Goal: Task Accomplishment & Management: Use online tool/utility

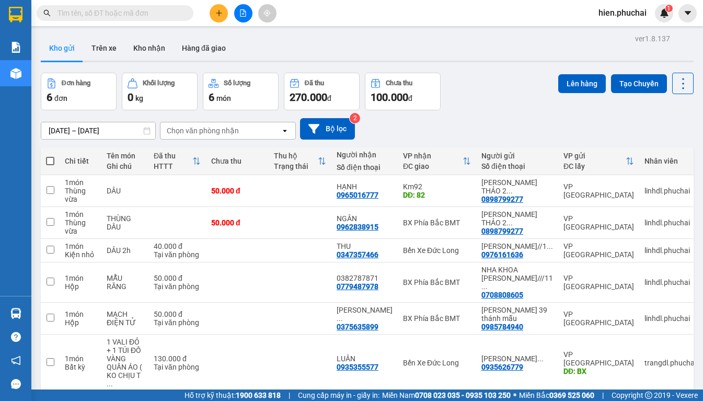
scroll to position [48, 0]
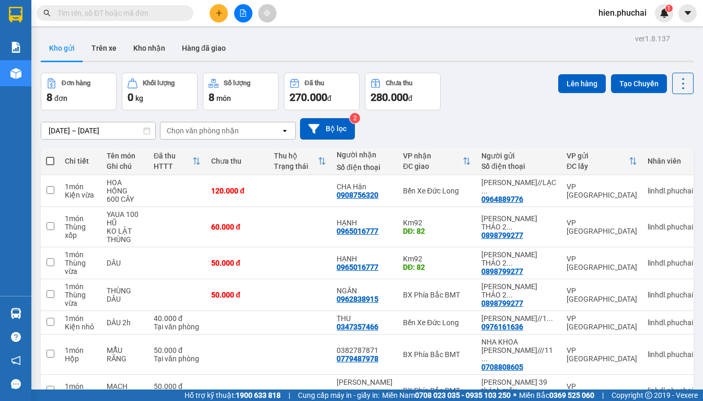
click at [488, 115] on div "[DATE] – [DATE] Press the down arrow key to interact with the calendar and sele…" at bounding box center [367, 128] width 653 height 37
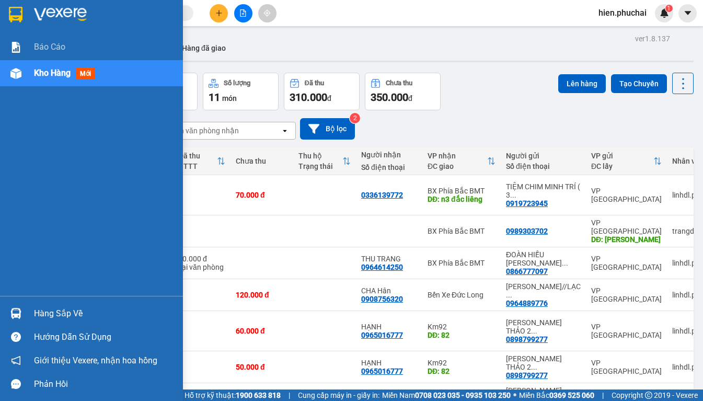
click at [28, 76] on div "Kho hàng mới" at bounding box center [91, 73] width 183 height 26
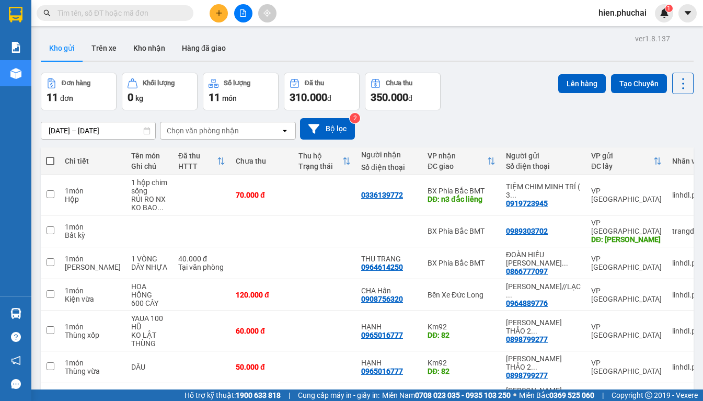
click at [321, 50] on div "Kho gửi Trên xe Kho nhận Hàng đã giao" at bounding box center [367, 50] width 653 height 28
click at [254, 14] on div at bounding box center [243, 13] width 78 height 18
click at [240, 18] on button at bounding box center [243, 13] width 18 height 18
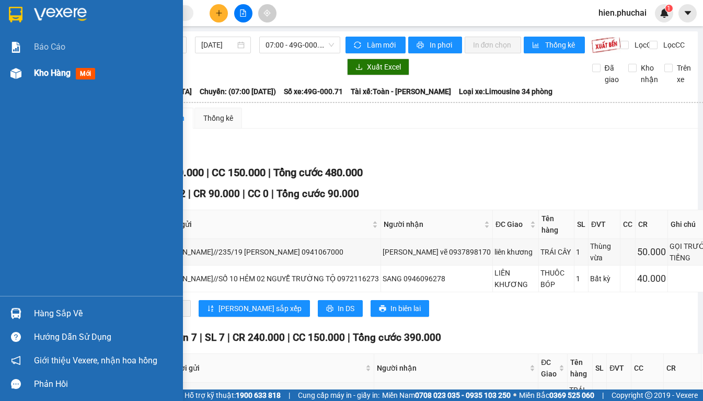
click at [30, 74] on div "Kho hàng mới" at bounding box center [91, 73] width 183 height 26
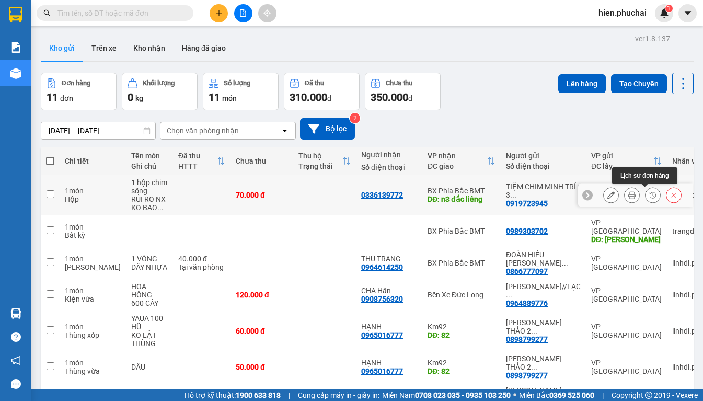
click at [649, 194] on icon at bounding box center [652, 194] width 7 height 7
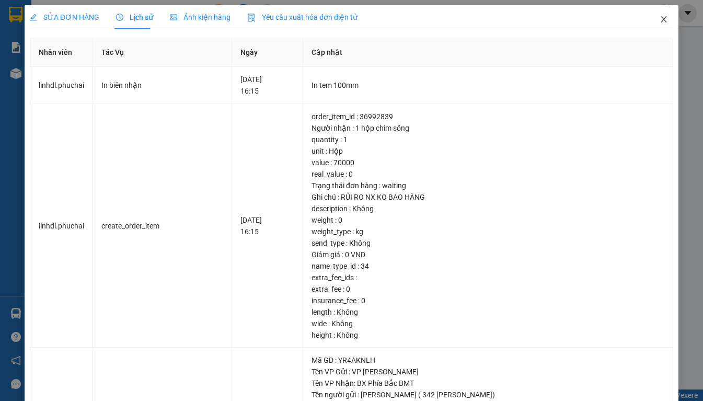
click at [661, 19] on icon "close" at bounding box center [664, 19] width 6 height 6
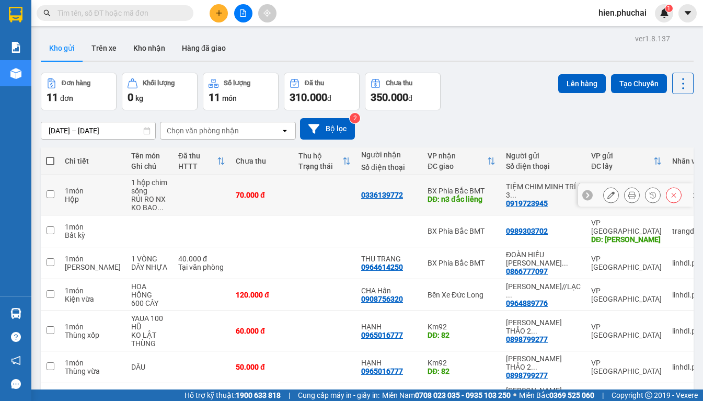
scroll to position [156, 0]
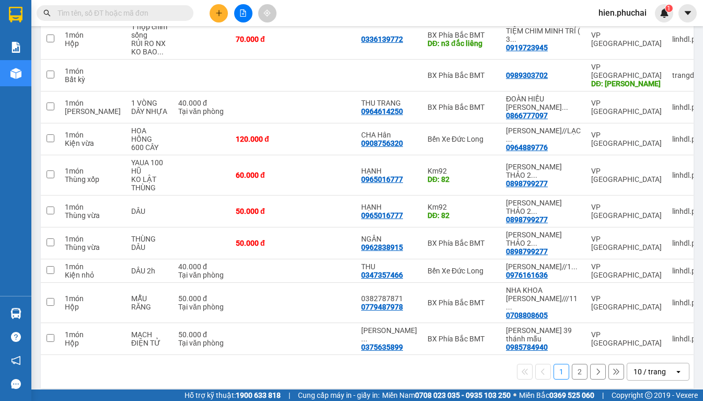
click at [572, 365] on button "2" at bounding box center [580, 372] width 16 height 16
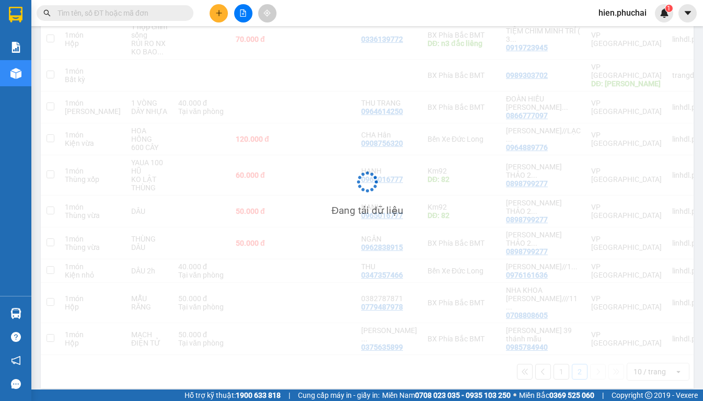
scroll to position [48, 0]
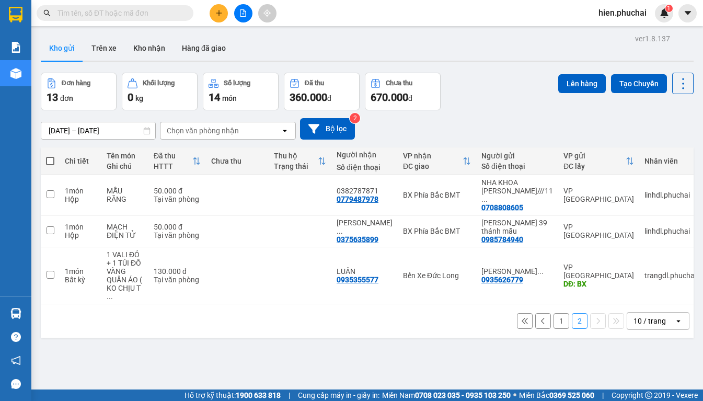
click at [554, 313] on button "1" at bounding box center [562, 321] width 16 height 16
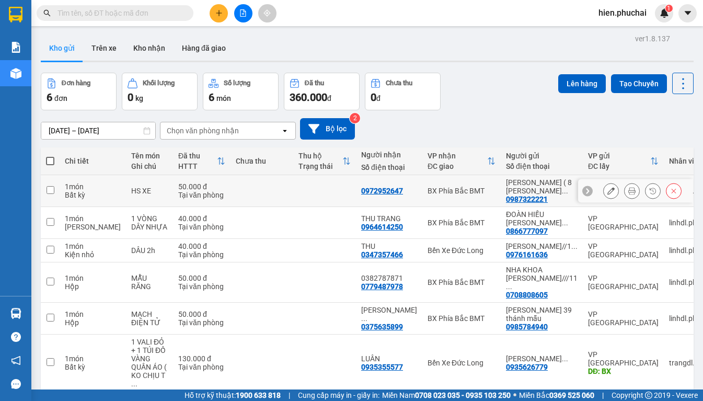
scroll to position [48, 0]
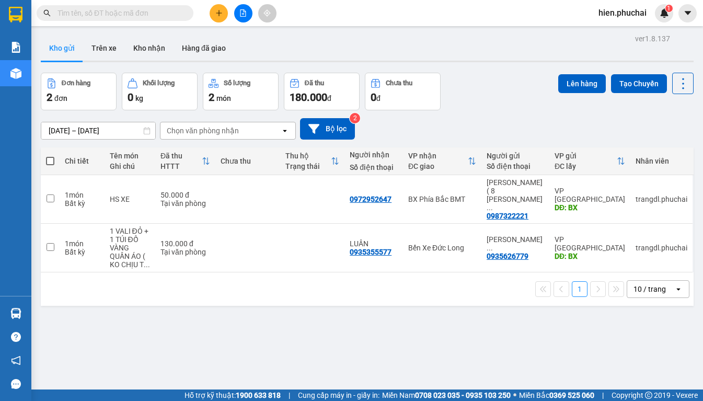
click at [394, 124] on div "11/08/2025 – 13/08/2025 Press the down arrow key to interact with the calendar …" at bounding box center [367, 128] width 653 height 21
click at [240, 16] on icon "file-add" at bounding box center [242, 12] width 7 height 7
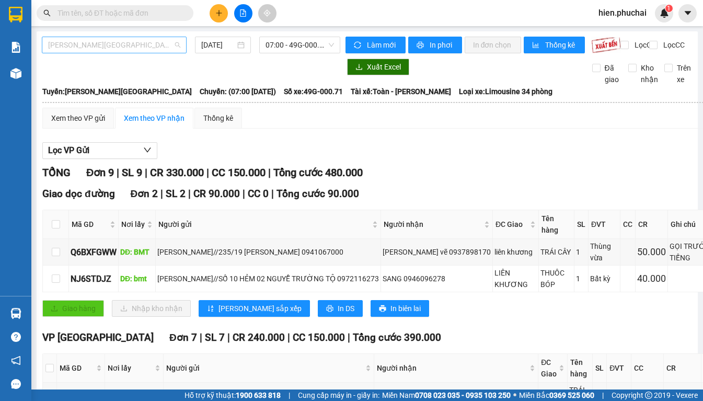
click at [80, 48] on span "Gia Lai - Đà Lạt" at bounding box center [114, 45] width 132 height 16
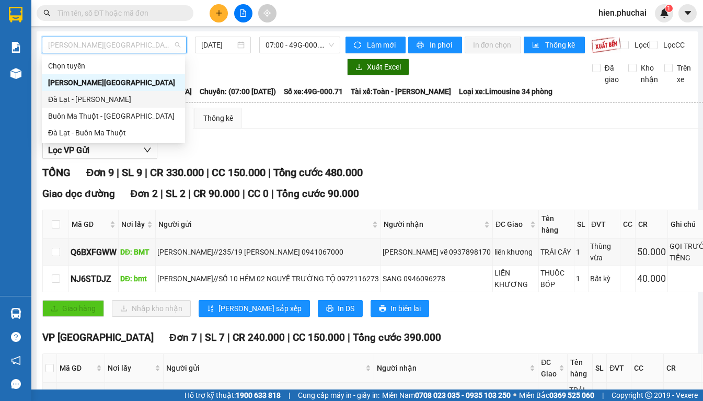
click at [89, 83] on div "[PERSON_NAME][GEOGRAPHIC_DATA]" at bounding box center [113, 83] width 131 height 12
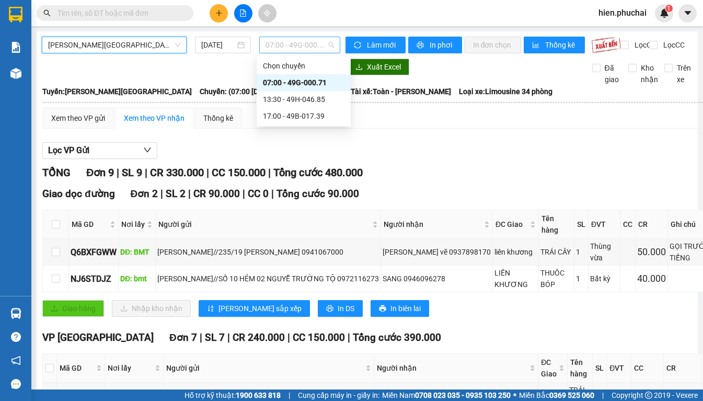
click at [273, 42] on span "07:00 - 49G-000.71" at bounding box center [300, 45] width 68 height 16
click at [294, 118] on div "17:00 - 49B-017.39" at bounding box center [304, 116] width 82 height 12
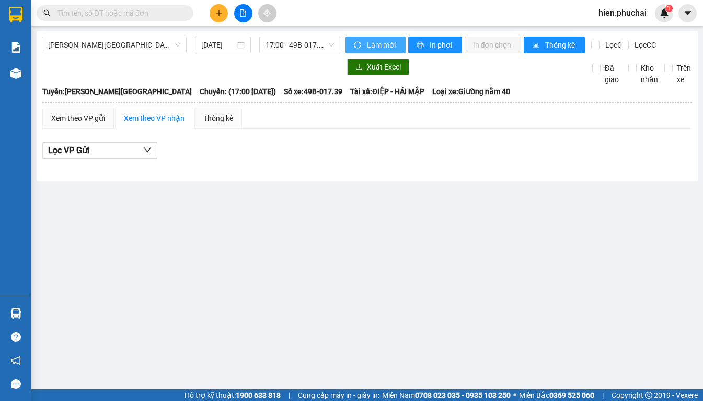
click at [364, 48] on button "Làm mới" at bounding box center [376, 45] width 60 height 17
click at [363, 46] on button "Làm mới" at bounding box center [376, 45] width 60 height 17
click at [78, 124] on div "Xem theo VP gửi" at bounding box center [78, 118] width 54 height 12
click at [291, 51] on span "17:00 - 49B-017.39" at bounding box center [300, 45] width 68 height 16
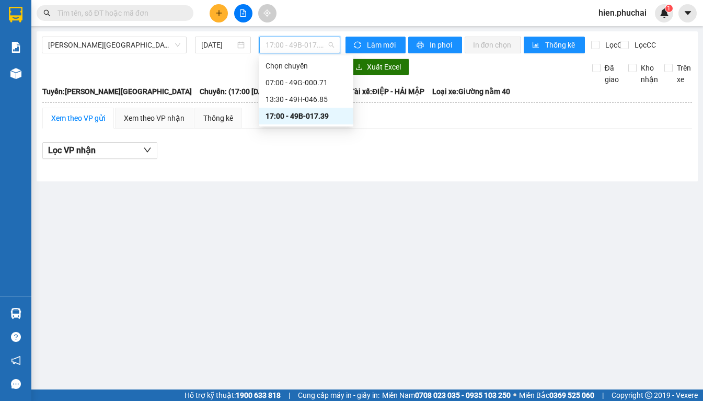
click at [289, 112] on div "17:00 - 49B-017.39" at bounding box center [307, 116] width 82 height 12
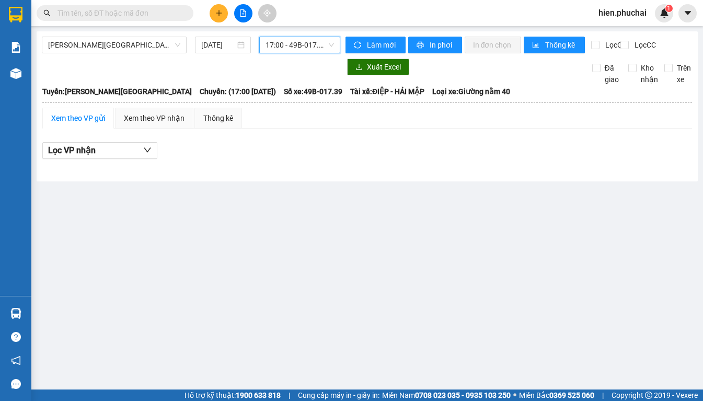
click at [273, 44] on span "17:00 - 49B-017.39" at bounding box center [300, 45] width 68 height 16
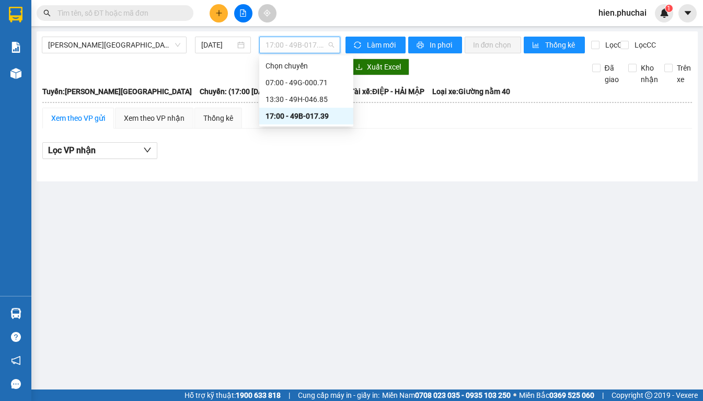
click at [306, 114] on div "17:00 - 49B-017.39" at bounding box center [307, 116] width 82 height 12
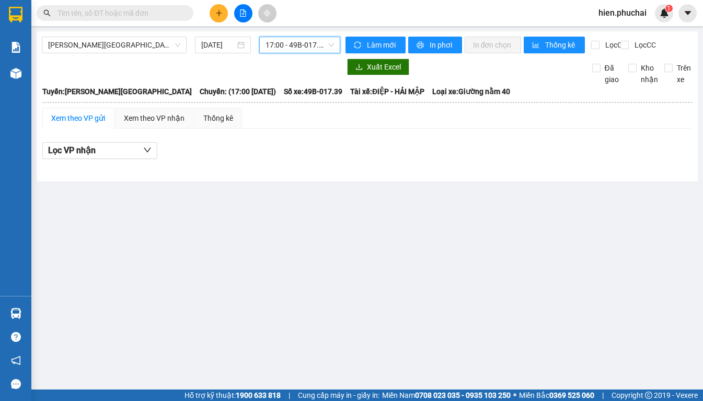
click at [289, 49] on span "17:00 - 49B-017.39" at bounding box center [300, 45] width 68 height 16
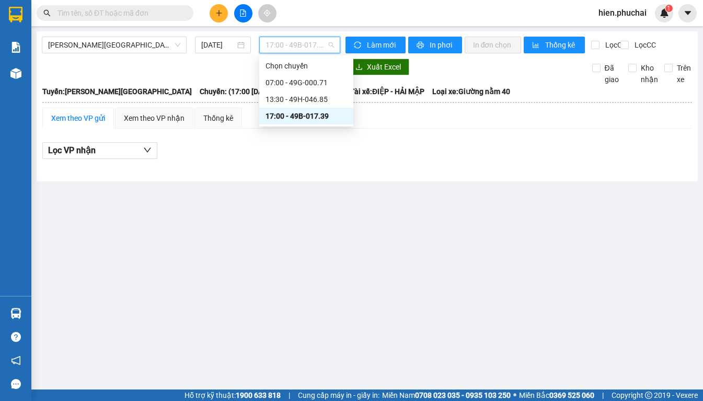
click at [294, 108] on div "17:00 - 49B-017.39" at bounding box center [306, 116] width 94 height 17
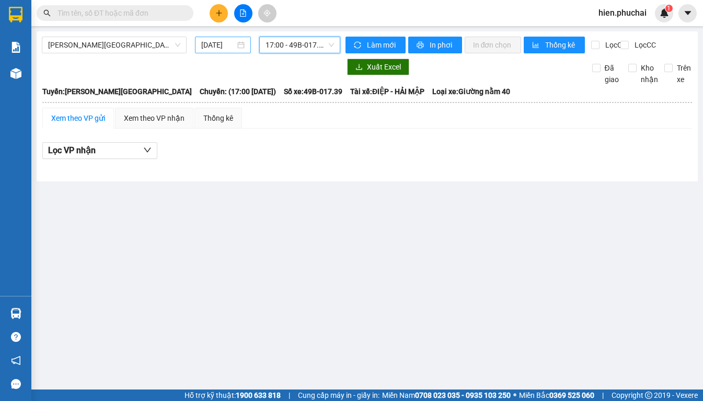
click at [211, 52] on div "13/08/2025" at bounding box center [222, 45] width 55 height 17
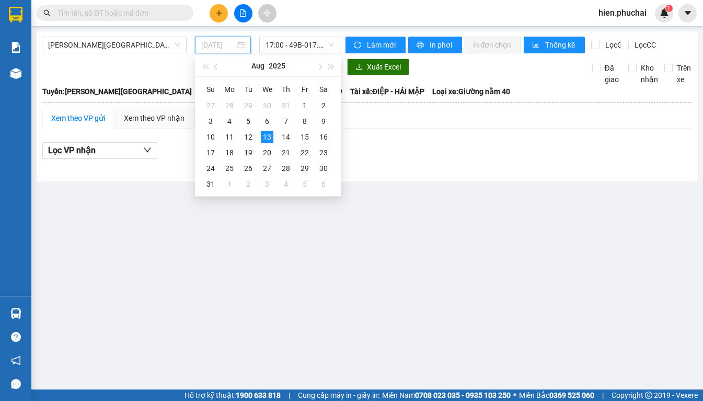
type input "13/08/2025"
click at [265, 133] on div "13" at bounding box center [267, 137] width 13 height 13
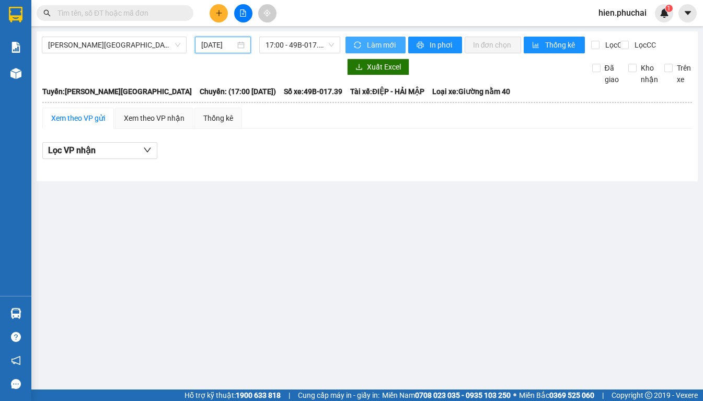
click at [365, 42] on button "Làm mới" at bounding box center [376, 45] width 60 height 17
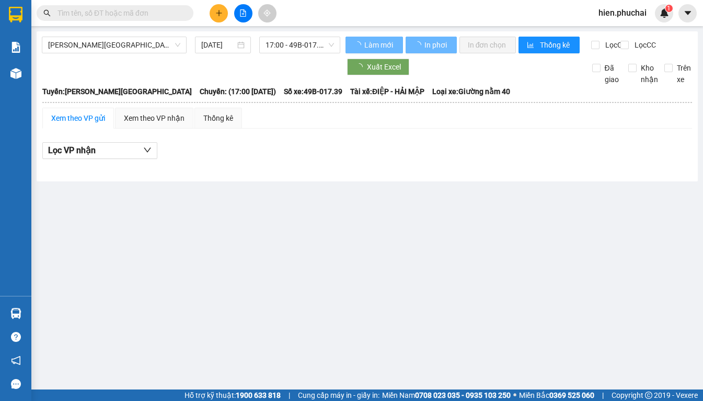
click at [88, 124] on div "Xem theo VP gửi" at bounding box center [78, 118] width 54 height 12
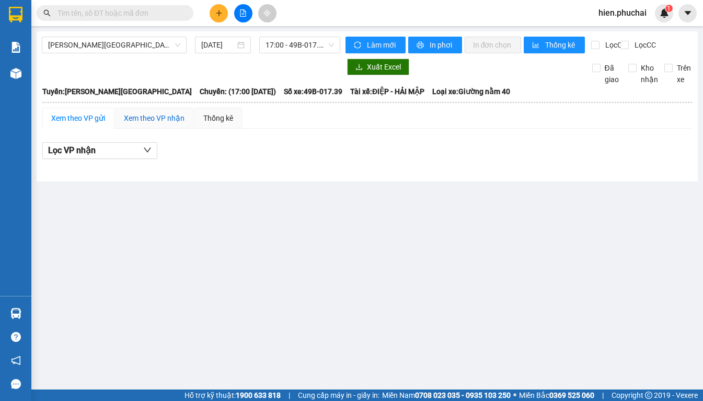
click at [133, 124] on div "Xem theo VP nhận" at bounding box center [154, 118] width 61 height 12
click at [75, 124] on div "Xem theo VP gửi" at bounding box center [78, 118] width 54 height 12
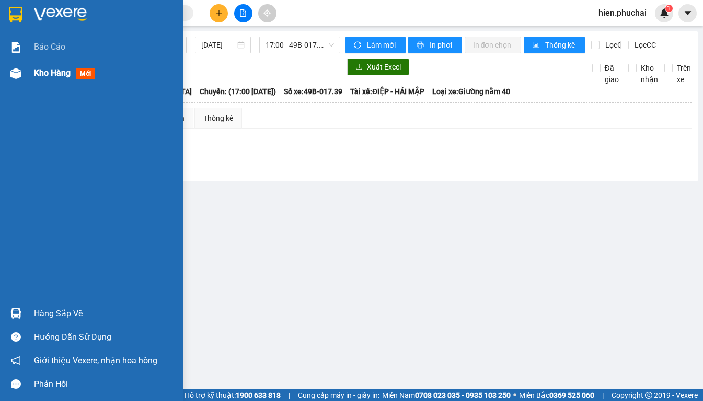
click at [18, 76] on img at bounding box center [15, 73] width 11 height 11
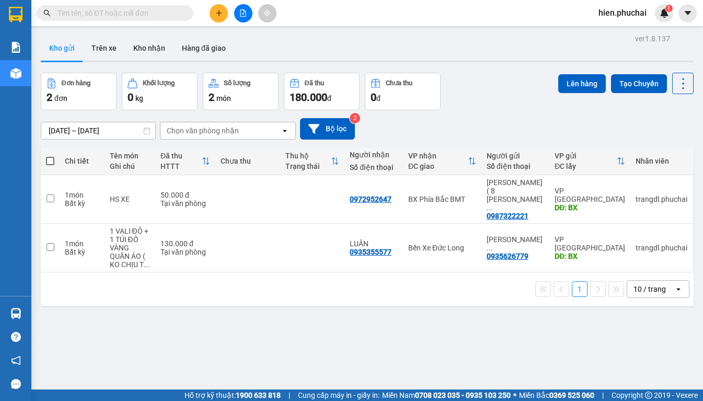
click at [246, 12] on icon "file-add" at bounding box center [243, 12] width 6 height 7
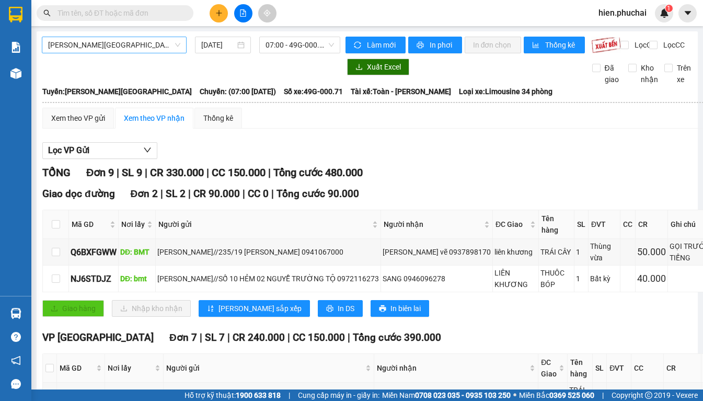
click at [119, 48] on span "Gia Lai - Đà Lạt" at bounding box center [114, 45] width 132 height 16
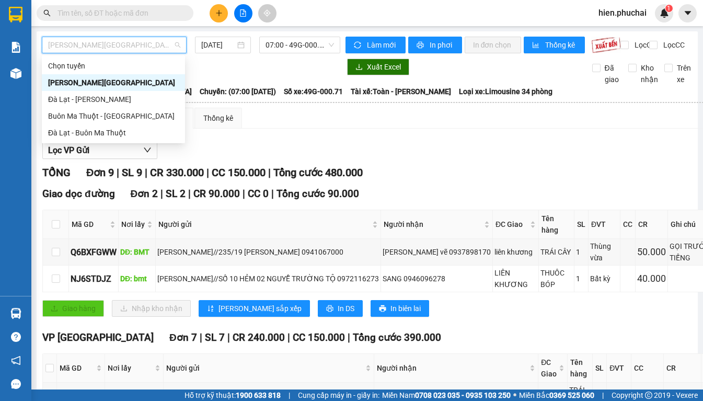
click at [119, 81] on div "Gia Lai - Đà Lạt" at bounding box center [113, 83] width 131 height 12
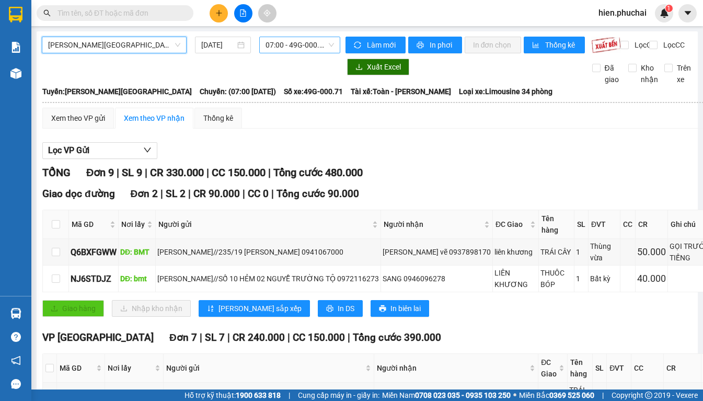
click at [298, 45] on span "07:00 - 49G-000.71" at bounding box center [300, 45] width 68 height 16
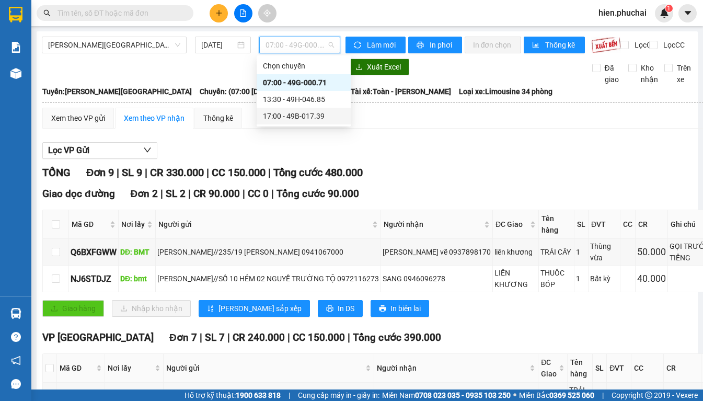
click at [289, 122] on div "17:00 - 49B-017.39" at bounding box center [304, 116] width 94 height 17
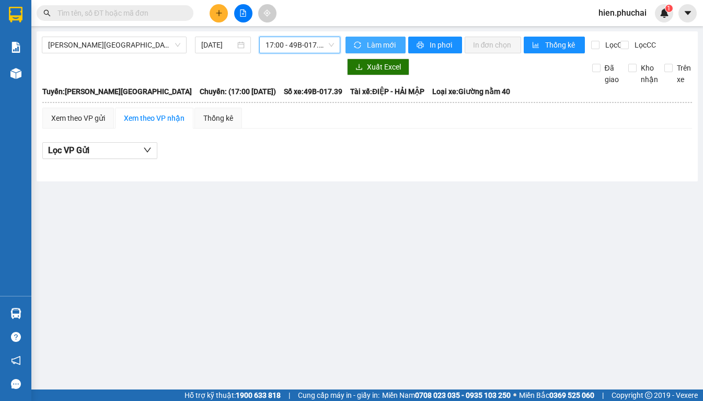
click at [376, 43] on span "Làm mới" at bounding box center [382, 45] width 30 height 12
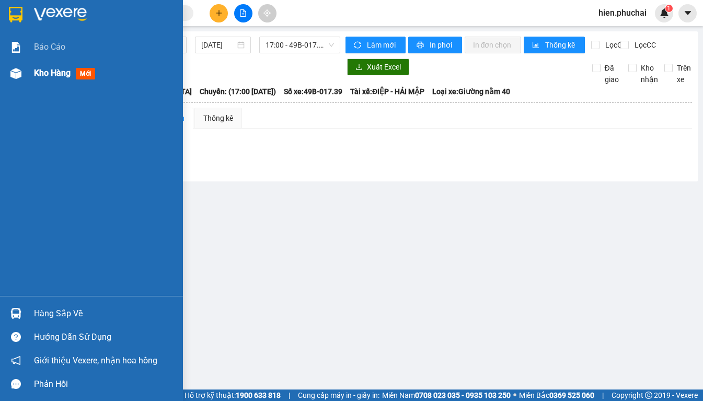
click at [22, 76] on div at bounding box center [16, 73] width 18 height 18
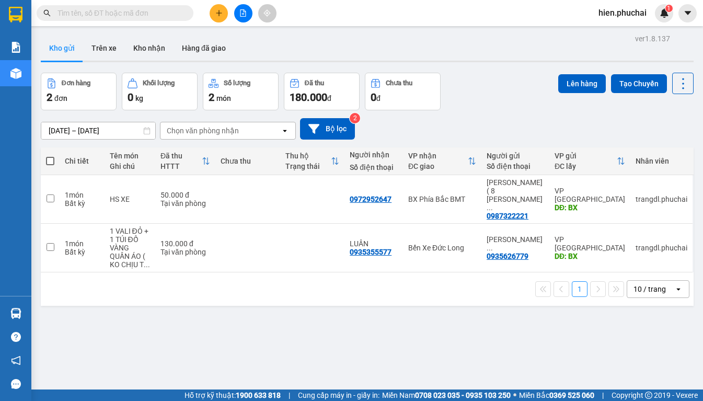
click at [239, 20] on button at bounding box center [243, 13] width 18 height 18
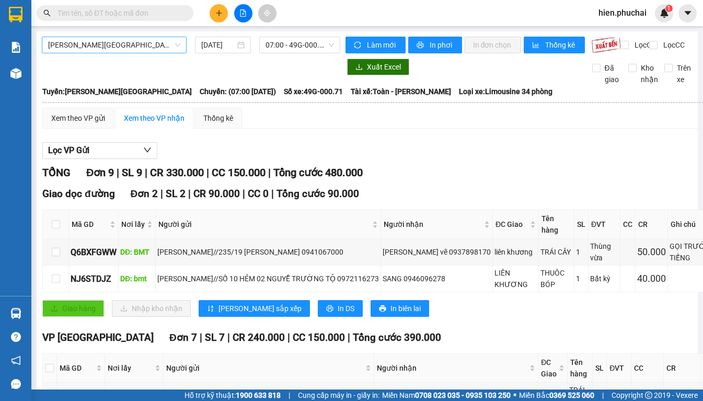
click at [120, 47] on span "[PERSON_NAME][GEOGRAPHIC_DATA]" at bounding box center [114, 45] width 132 height 16
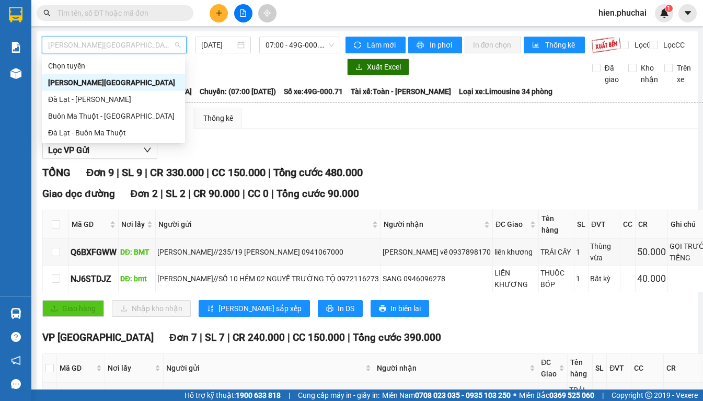
click at [115, 82] on div "[PERSON_NAME][GEOGRAPHIC_DATA]" at bounding box center [113, 83] width 131 height 12
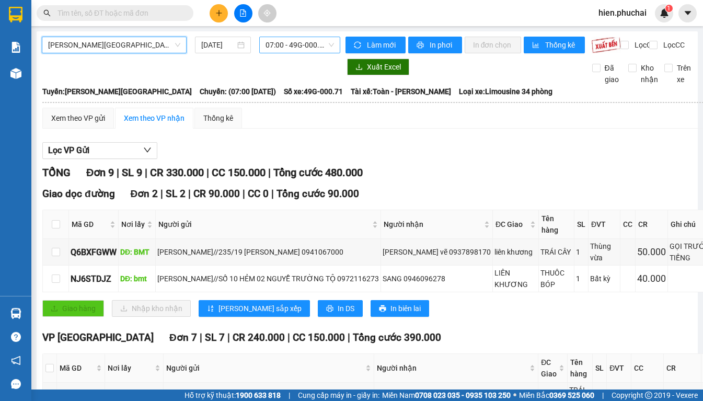
click at [312, 46] on span "07:00 - 49G-000.71" at bounding box center [300, 45] width 68 height 16
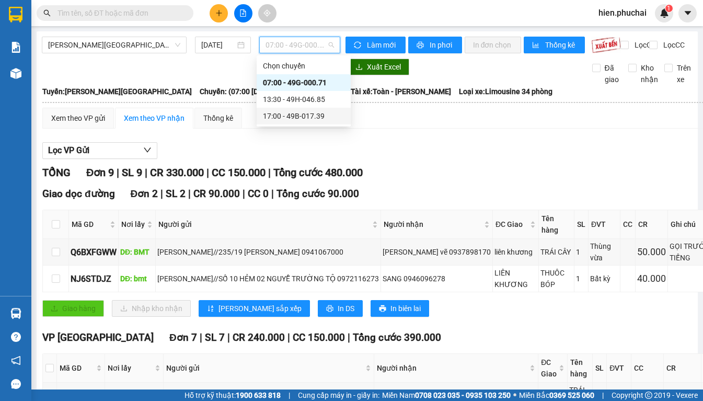
click at [305, 119] on div "17:00 - 49B-017.39" at bounding box center [304, 116] width 82 height 12
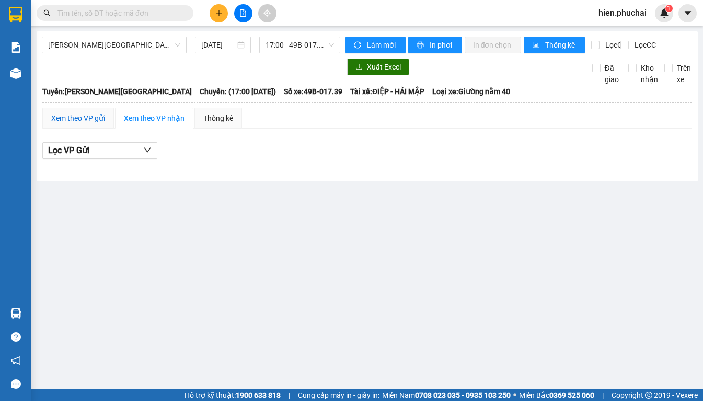
click at [86, 124] on div "Xem theo VP gửi" at bounding box center [78, 118] width 54 height 12
click at [142, 123] on div "Xem theo VP nhận" at bounding box center [154, 118] width 61 height 12
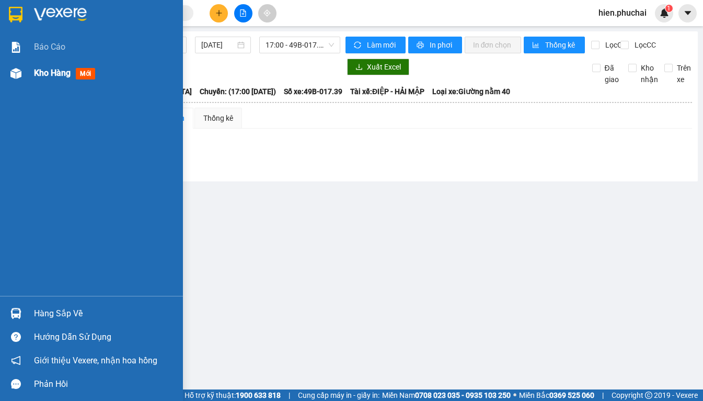
click at [11, 79] on div at bounding box center [16, 73] width 18 height 18
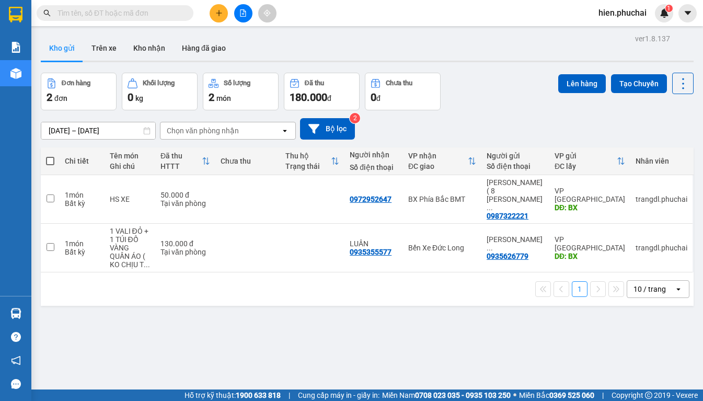
click at [169, 298] on div "ver 1.8.137 Kho gửi Trên xe Kho nhận Hàng đã giao Đơn hàng 2 đơn Khối lượng 0 k…" at bounding box center [367, 231] width 661 height 401
click at [48, 165] on th at bounding box center [50, 161] width 19 height 28
click at [51, 159] on span at bounding box center [50, 161] width 8 height 8
click at [50, 156] on input "checkbox" at bounding box center [50, 156] width 0 height 0
checkbox input "true"
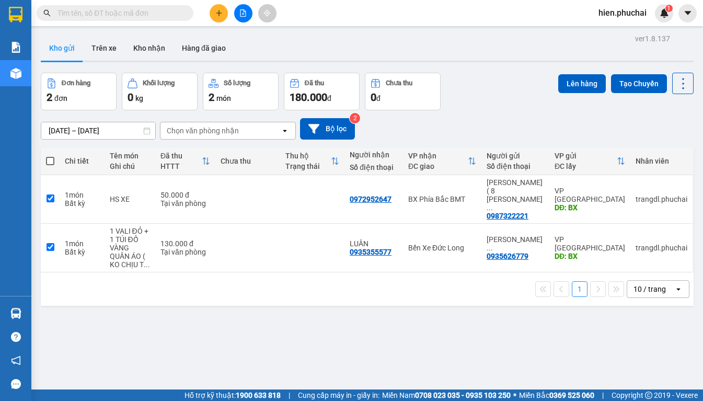
checkbox input "true"
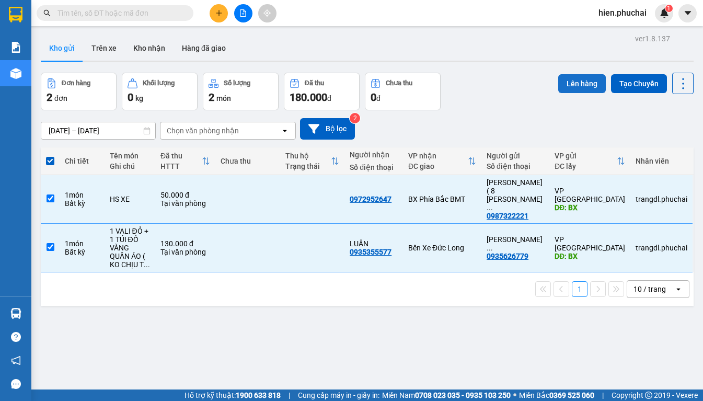
click at [572, 77] on button "Lên hàng" at bounding box center [582, 83] width 48 height 19
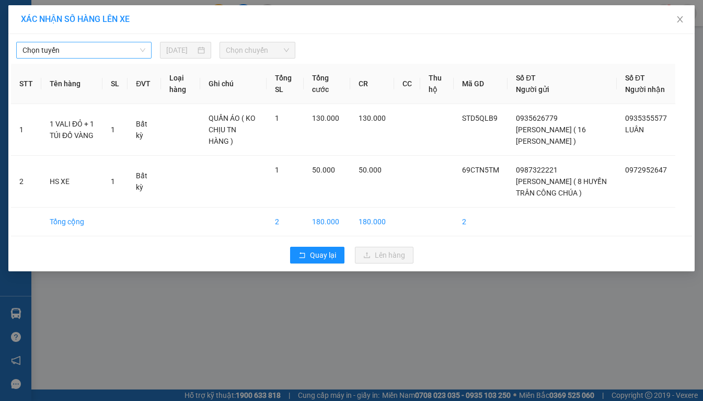
click at [52, 51] on span "Chọn tuyến" at bounding box center [83, 50] width 123 height 16
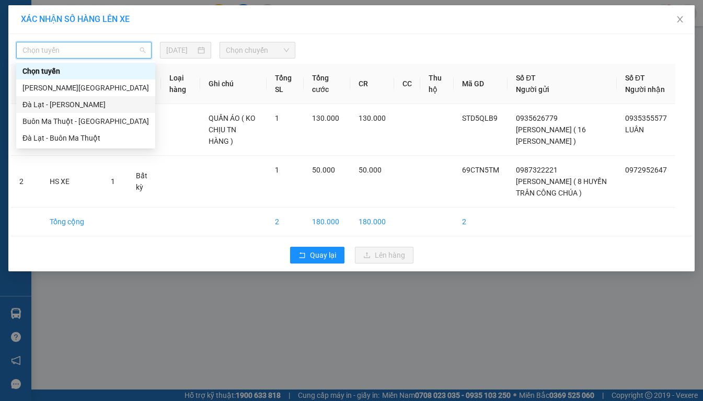
click at [66, 104] on div "Đà Lạt - [PERSON_NAME]" at bounding box center [85, 105] width 127 height 12
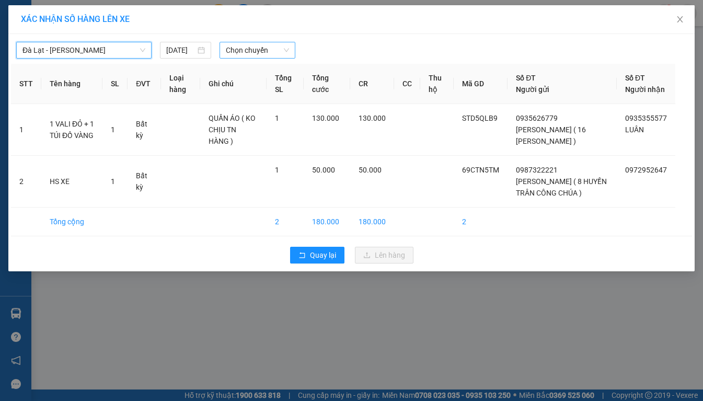
click at [254, 56] on span "Chọn chuyến" at bounding box center [257, 50] width 63 height 16
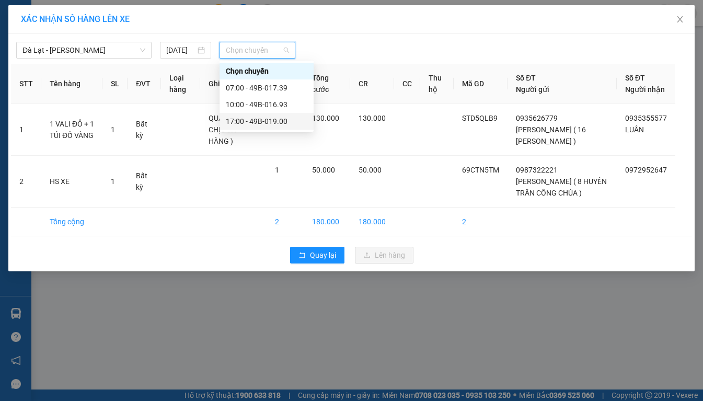
click at [256, 123] on div "17:00 - 49B-019.00" at bounding box center [267, 122] width 82 height 12
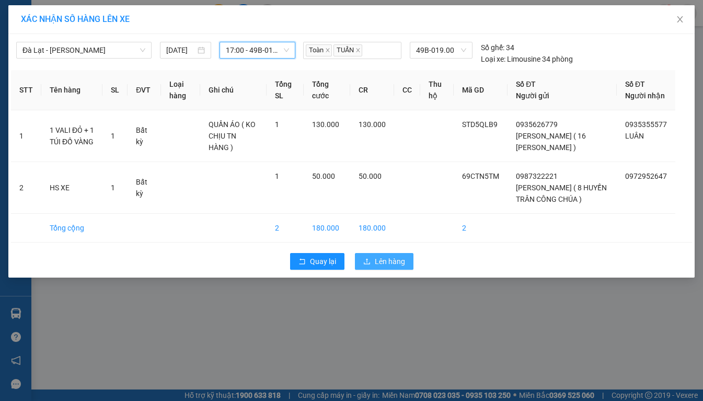
click at [376, 267] on span "Lên hàng" at bounding box center [390, 262] width 30 height 12
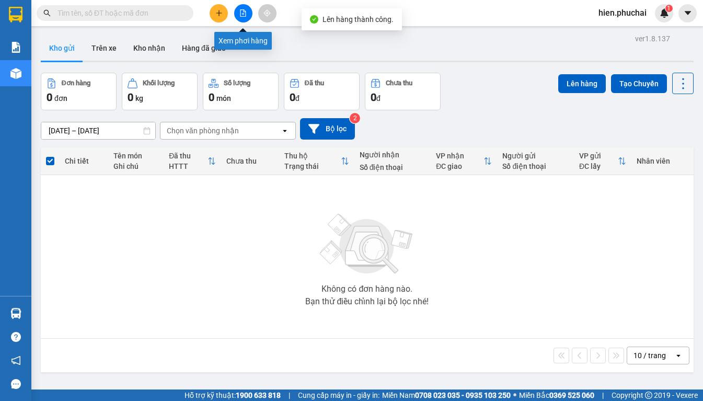
click at [234, 10] on button at bounding box center [243, 13] width 18 height 18
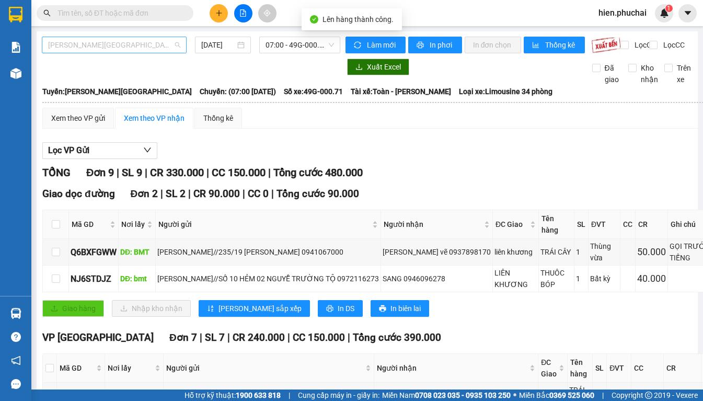
click at [151, 42] on span "Gia Lai - Đà Lạt" at bounding box center [114, 45] width 132 height 16
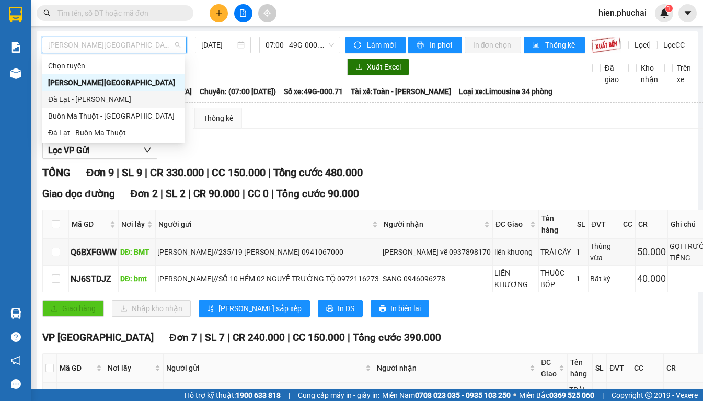
click at [107, 101] on div "Đà Lạt - [PERSON_NAME]" at bounding box center [113, 100] width 131 height 12
type input "[DATE]"
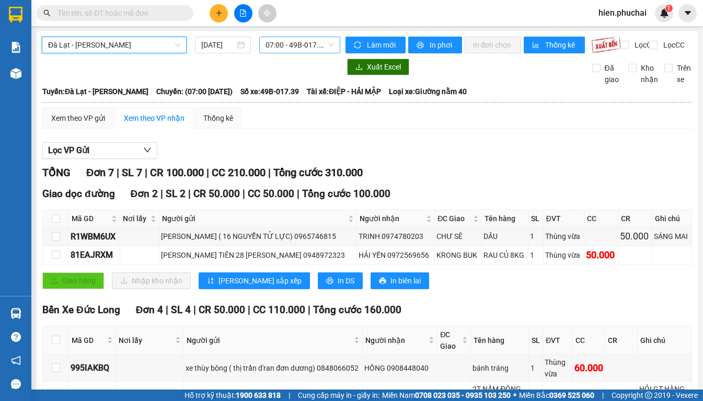
click at [288, 47] on span "07:00 - 49B-017.39" at bounding box center [300, 45] width 68 height 16
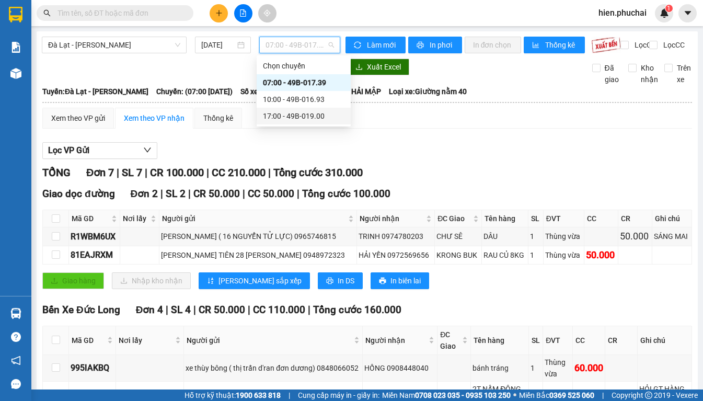
click at [292, 116] on div "17:00 - 49B-019.00" at bounding box center [304, 116] width 82 height 12
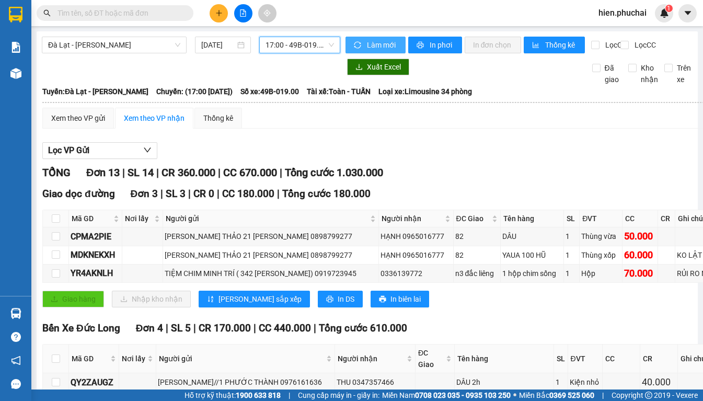
click at [389, 46] on span "Làm mới" at bounding box center [382, 45] width 30 height 12
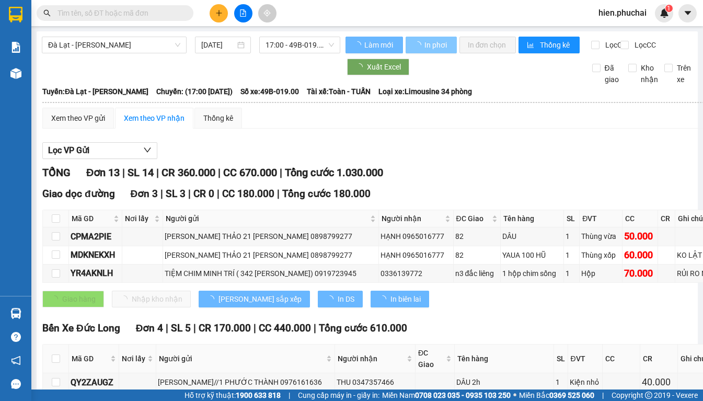
click at [423, 43] on button "In phơi" at bounding box center [431, 45] width 51 height 17
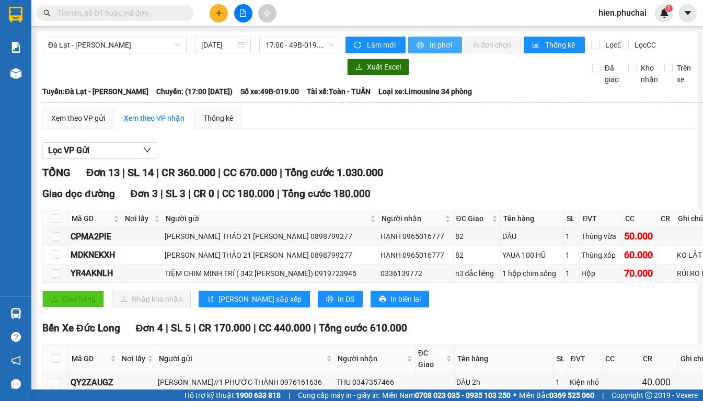
click at [421, 44] on button "In phơi" at bounding box center [435, 45] width 54 height 17
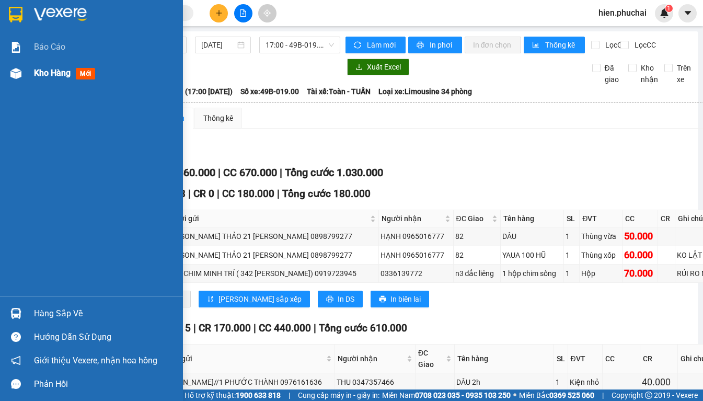
click at [8, 74] on div at bounding box center [16, 73] width 18 height 18
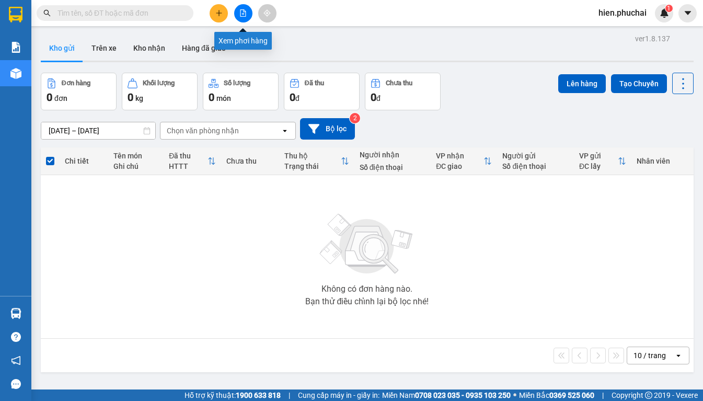
click at [240, 16] on icon "file-add" at bounding box center [242, 12] width 7 height 7
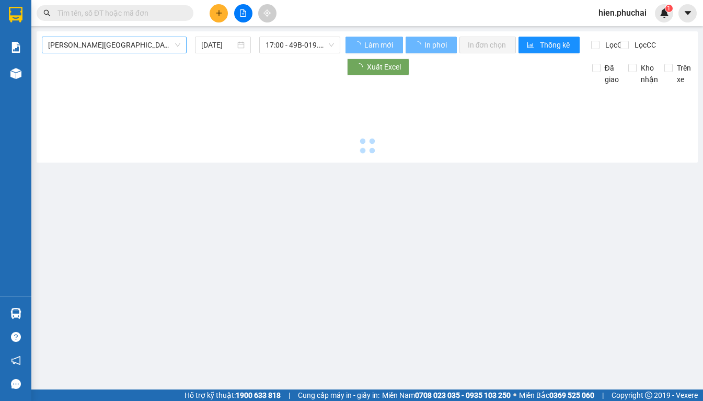
click at [110, 50] on span "[PERSON_NAME][GEOGRAPHIC_DATA]" at bounding box center [114, 45] width 132 height 16
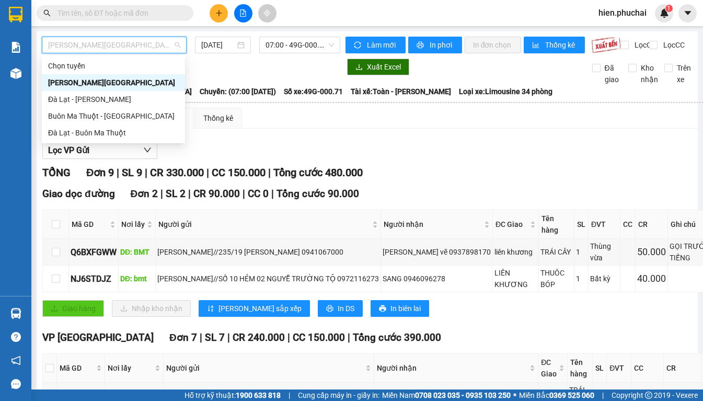
click at [107, 84] on div "Gia Lai - Đà Lạt" at bounding box center [113, 83] width 131 height 12
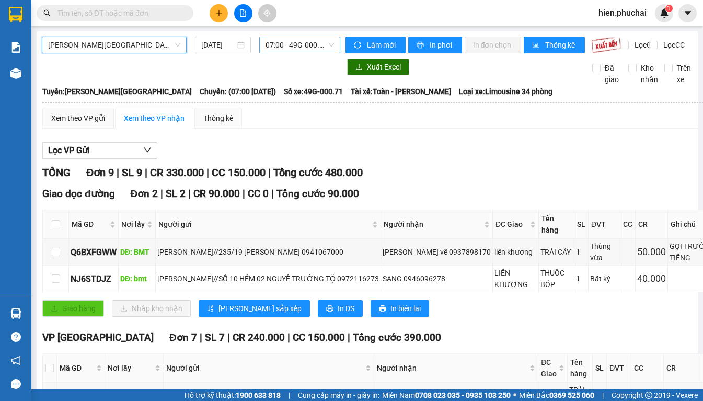
click at [291, 46] on span "07:00 - 49G-000.71" at bounding box center [300, 45] width 68 height 16
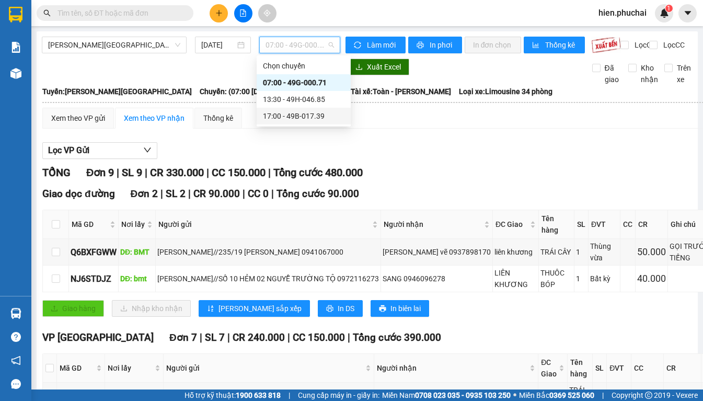
click at [290, 111] on div "17:00 - 49B-017.39" at bounding box center [304, 116] width 82 height 12
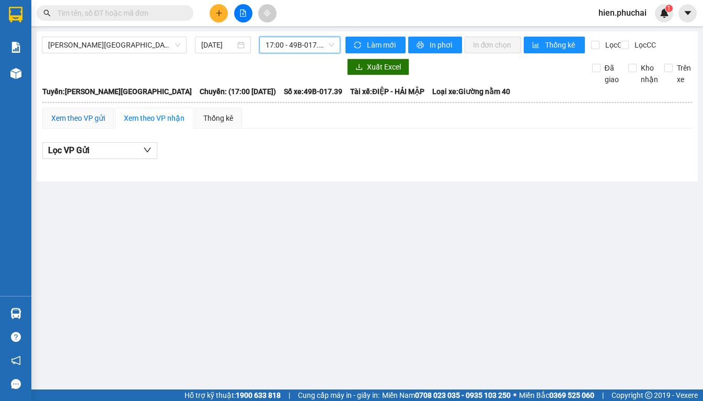
click at [97, 124] on div "Xem theo VP gửi" at bounding box center [78, 118] width 54 height 12
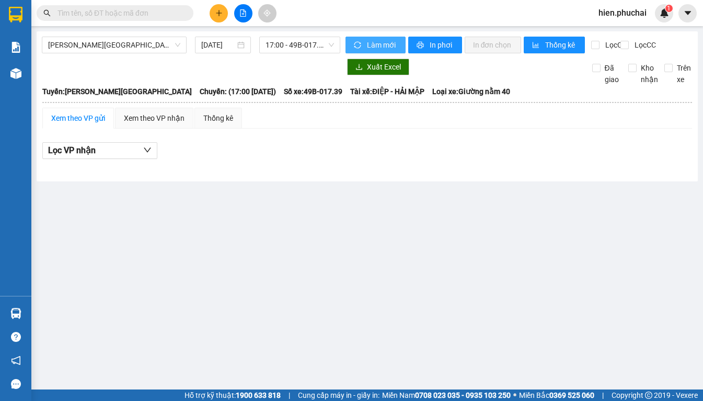
click at [387, 47] on span "Làm mới" at bounding box center [382, 45] width 30 height 12
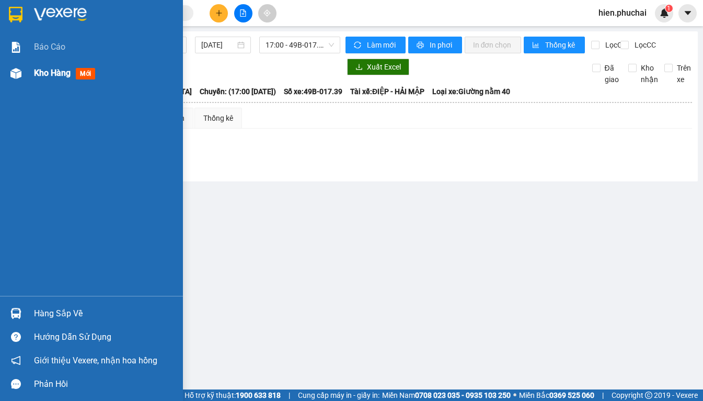
click at [21, 74] on div at bounding box center [16, 73] width 18 height 18
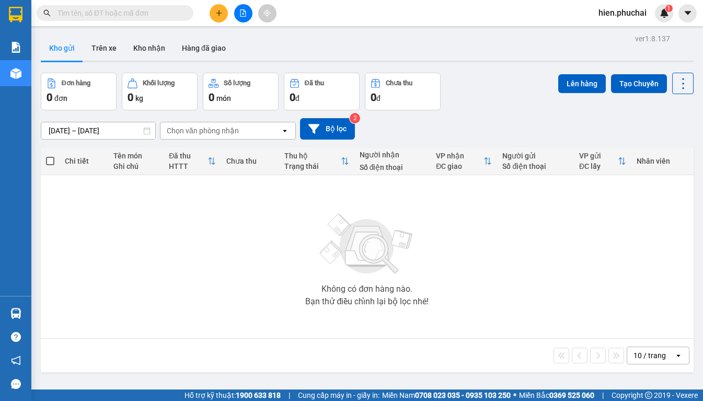
click at [238, 14] on button at bounding box center [243, 13] width 18 height 18
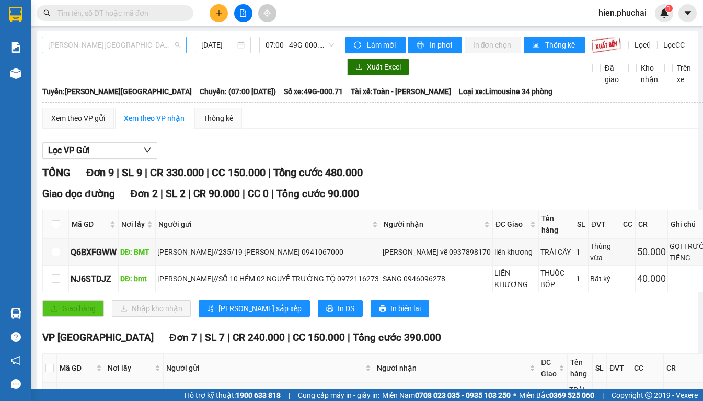
click at [125, 42] on span "[PERSON_NAME][GEOGRAPHIC_DATA]" at bounding box center [114, 45] width 132 height 16
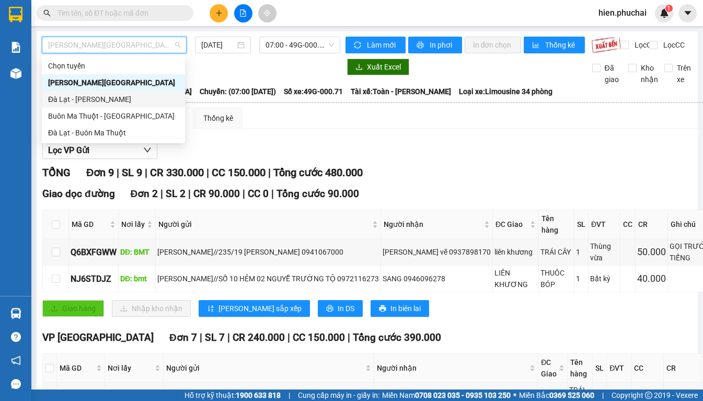
click at [111, 101] on div "Đà Lạt - [PERSON_NAME]" at bounding box center [113, 100] width 131 height 12
type input "[DATE]"
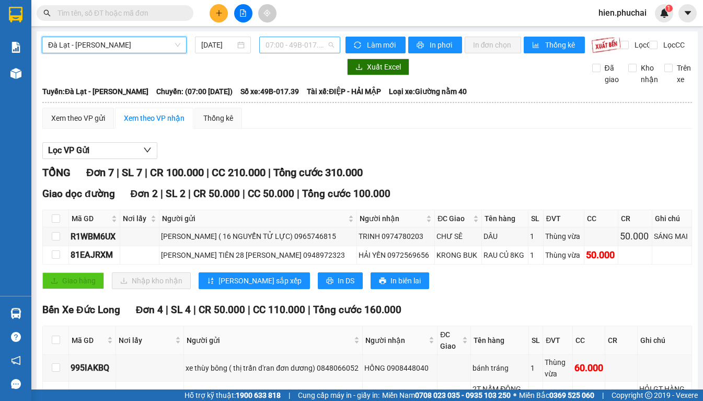
click at [289, 47] on span "07:00 - 49B-017.39" at bounding box center [300, 45] width 68 height 16
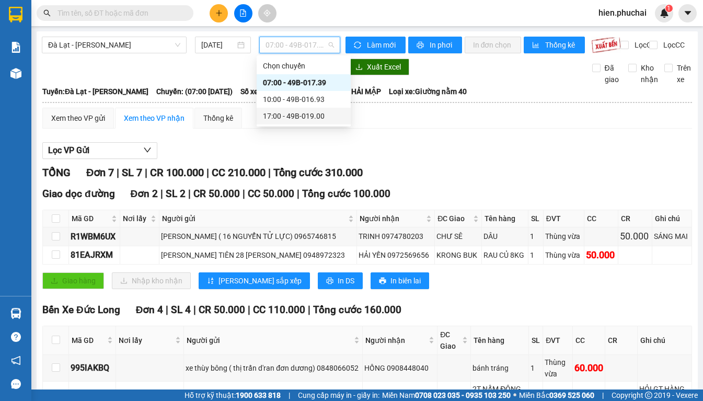
click at [284, 113] on div "17:00 - 49B-019.00" at bounding box center [304, 116] width 82 height 12
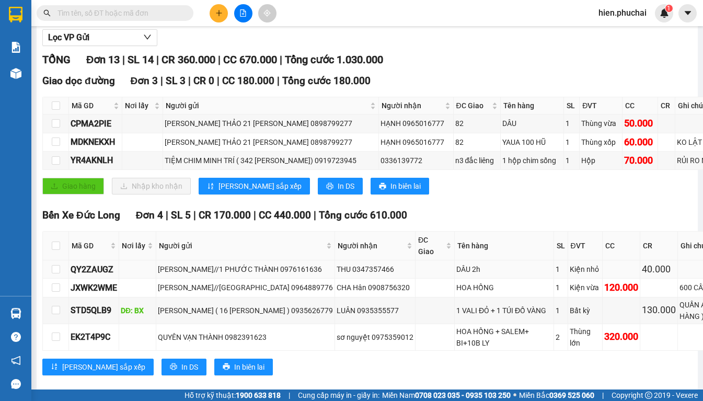
scroll to position [217, 0]
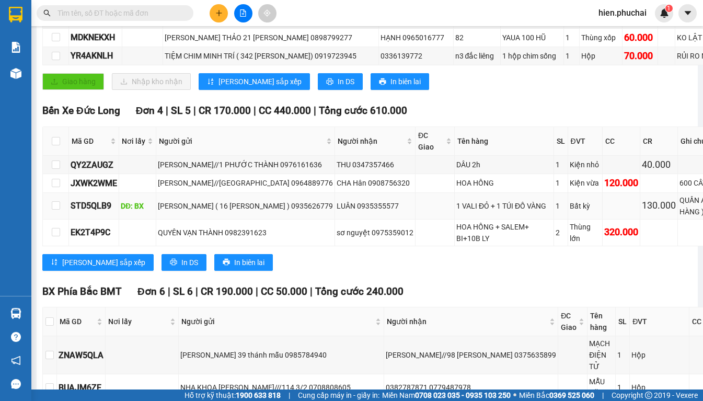
click at [194, 212] on div "HOÀNG QUỲNH CHÂU ( 16 NGUYỄN DU ) 0935626779" at bounding box center [245, 206] width 175 height 12
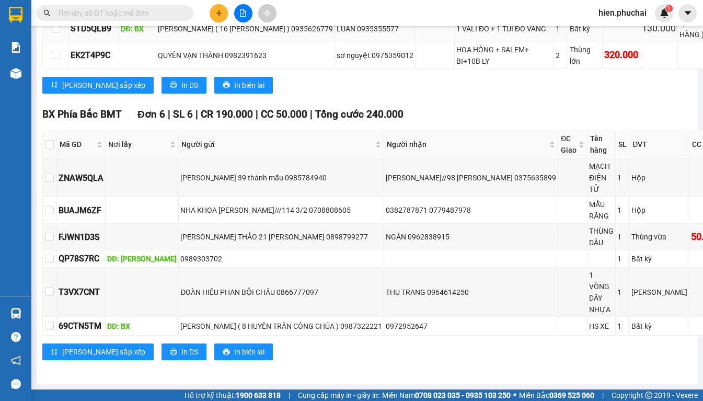
scroll to position [270, 0]
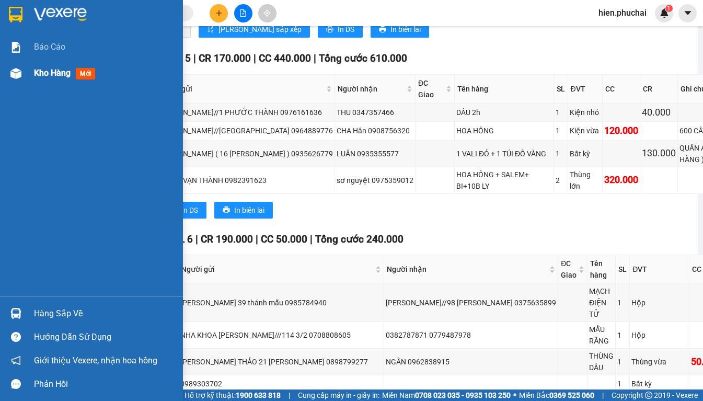
click at [29, 67] on div "Kho hàng mới" at bounding box center [91, 73] width 183 height 26
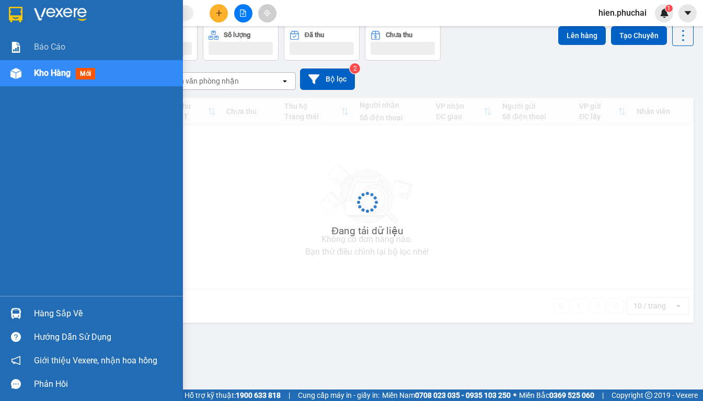
scroll to position [48, 0]
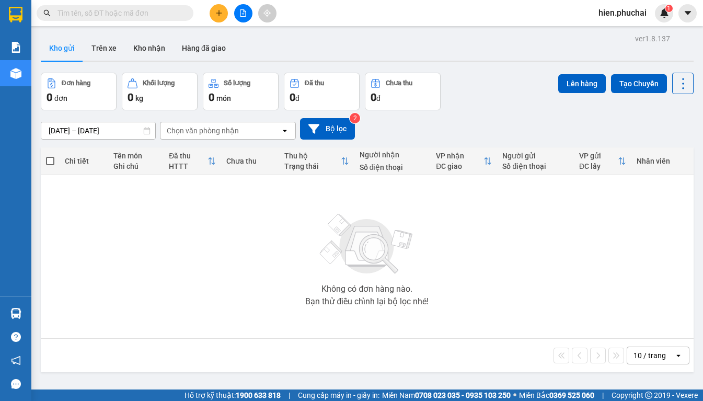
click at [241, 19] on button at bounding box center [243, 13] width 18 height 18
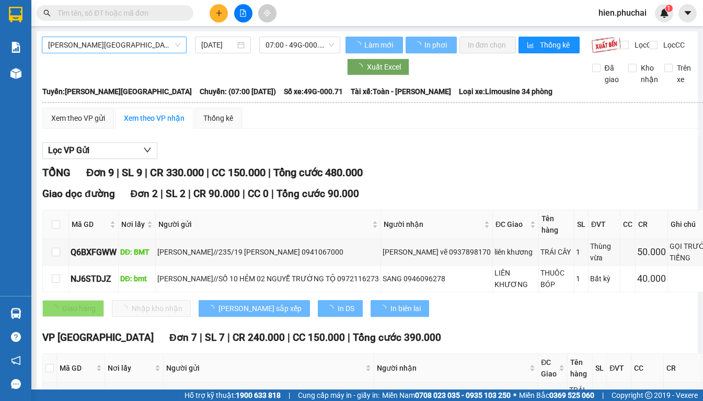
click at [132, 51] on span "[PERSON_NAME][GEOGRAPHIC_DATA]" at bounding box center [114, 45] width 132 height 16
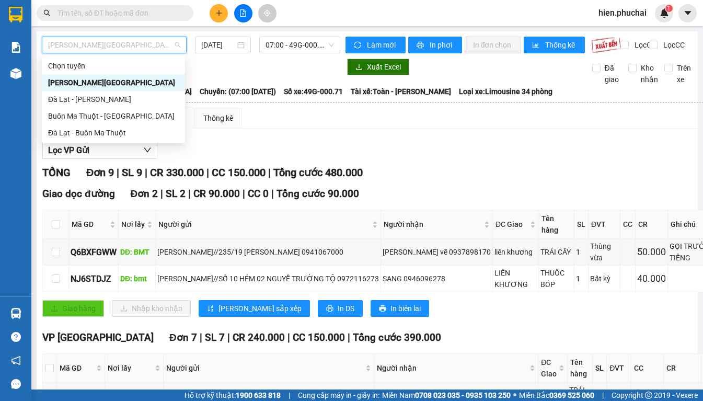
click at [108, 84] on div "[PERSON_NAME][GEOGRAPHIC_DATA]" at bounding box center [113, 83] width 131 height 12
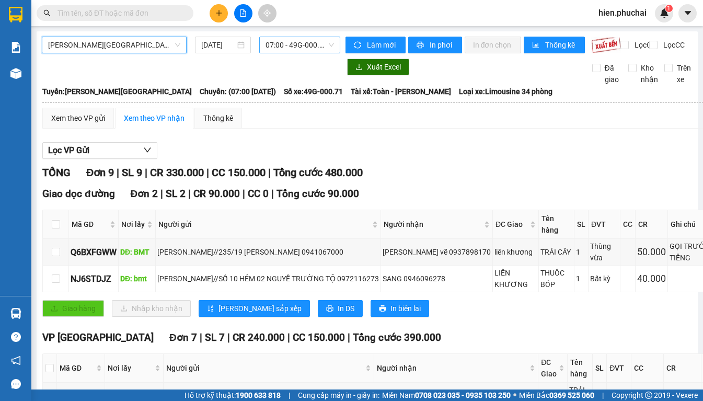
click at [310, 49] on span "07:00 - 49G-000.71" at bounding box center [300, 45] width 68 height 16
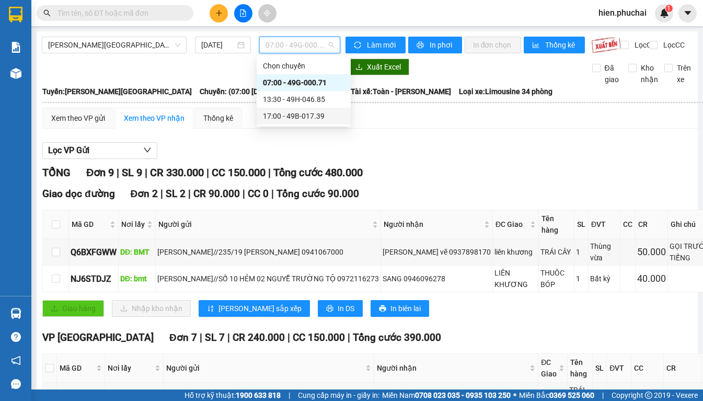
click at [296, 112] on div "17:00 - 49B-017.39" at bounding box center [304, 116] width 82 height 12
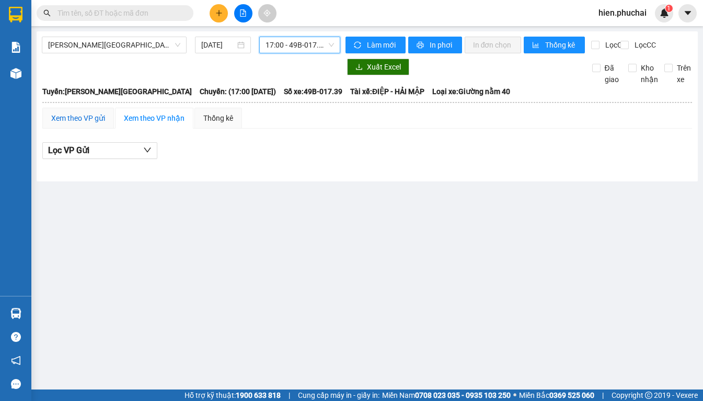
click at [84, 124] on div "Xem theo VP gửi" at bounding box center [78, 118] width 54 height 12
click at [147, 122] on div "Xem theo VP nhận" at bounding box center [154, 118] width 61 height 12
click at [243, 129] on div "Xem theo VP gửi Xem theo VP nhận Thống kê" at bounding box center [367, 118] width 650 height 21
click at [229, 124] on div "Thống kê" at bounding box center [218, 118] width 30 height 12
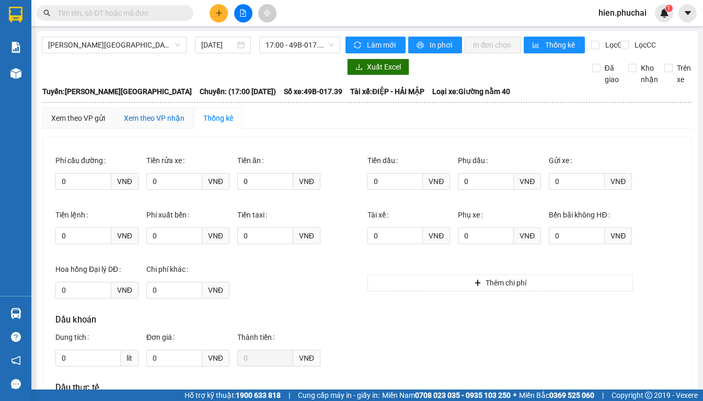
click at [170, 124] on div "Xem theo VP nhận" at bounding box center [154, 118] width 61 height 12
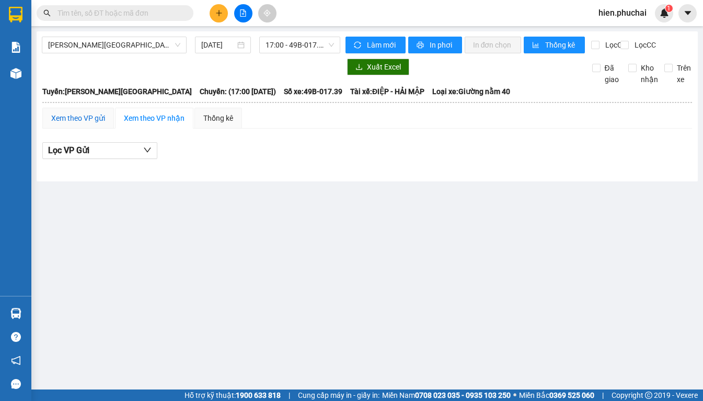
click at [72, 124] on div "Xem theo VP gửi" at bounding box center [78, 118] width 54 height 12
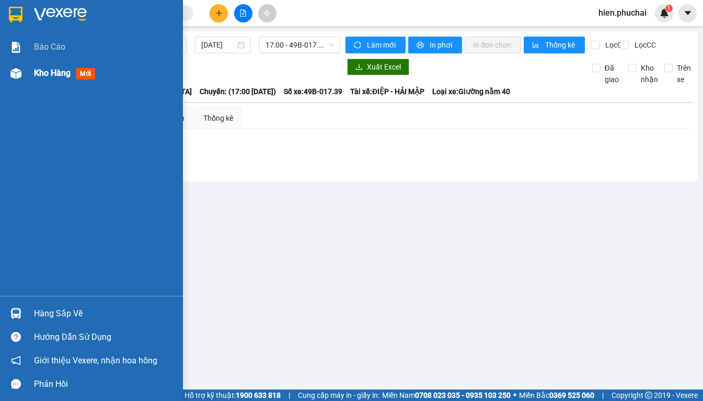
click at [21, 79] on div at bounding box center [16, 73] width 18 height 18
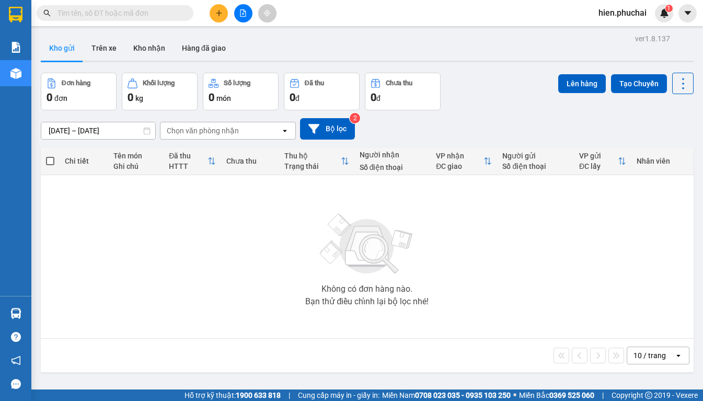
click at [241, 15] on icon "file-add" at bounding box center [242, 12] width 7 height 7
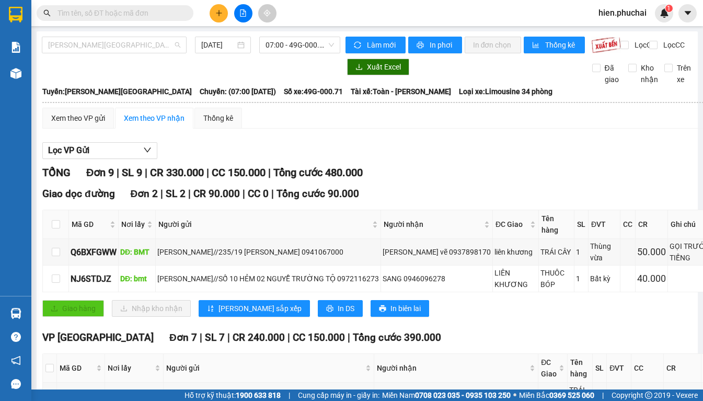
drag, startPoint x: 144, startPoint y: 44, endPoint x: 145, endPoint y: 54, distance: 9.9
click at [144, 45] on span "Gia Lai - Đà Lạt" at bounding box center [114, 45] width 132 height 16
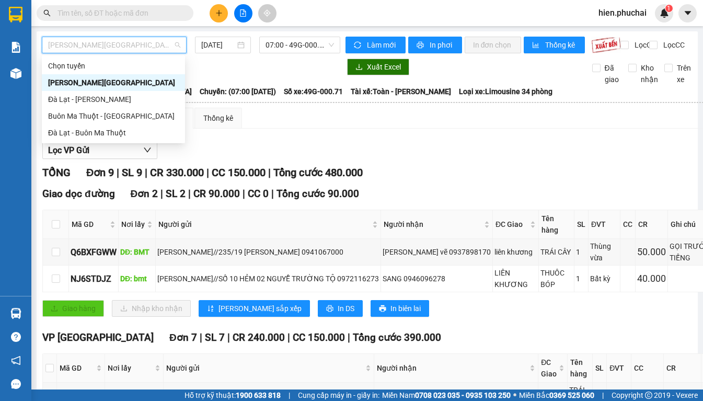
drag, startPoint x: 129, startPoint y: 82, endPoint x: 107, endPoint y: 22, distance: 63.5
click at [128, 79] on div "Gia Lai - Đà Lạt" at bounding box center [113, 83] width 131 height 12
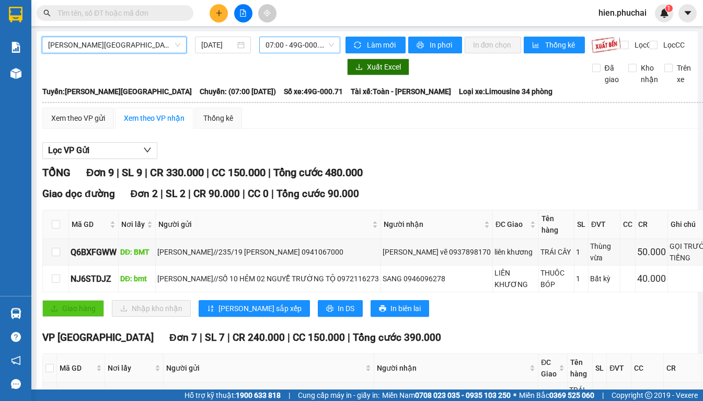
click at [266, 44] on span "07:00 - 49G-000.71" at bounding box center [300, 45] width 68 height 16
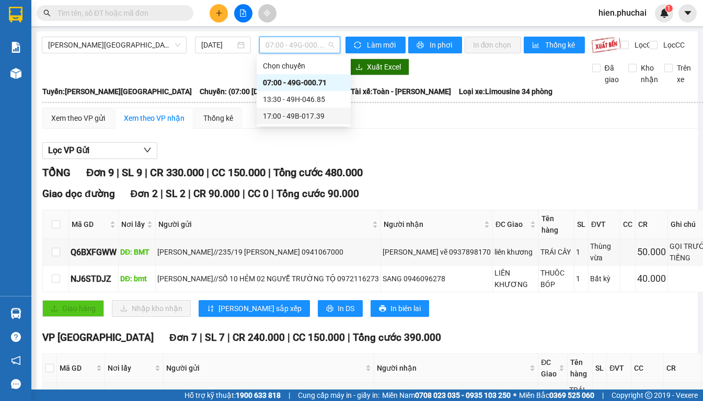
click at [272, 115] on div "17:00 - 49B-017.39" at bounding box center [304, 116] width 82 height 12
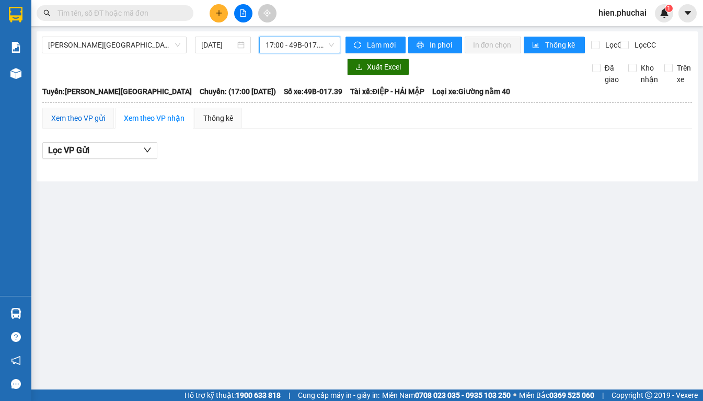
click at [95, 124] on div "Xem theo VP gửi" at bounding box center [78, 118] width 54 height 12
click at [151, 124] on div "Xem theo VP nhận" at bounding box center [154, 118] width 61 height 12
click at [285, 44] on span "17:00 - 49B-017.39" at bounding box center [300, 45] width 68 height 16
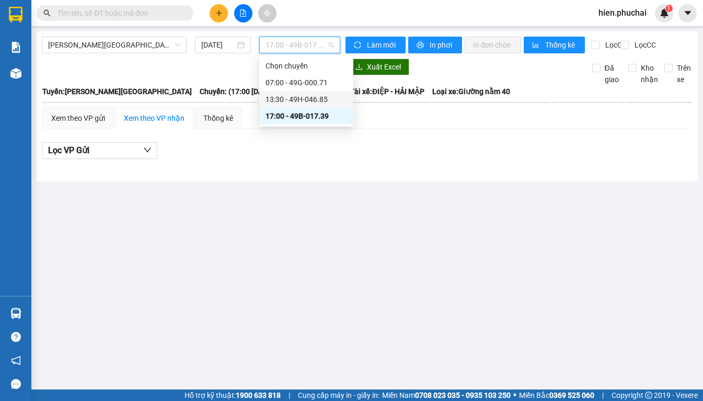
click at [280, 98] on div "13:30 - 49H-046.85" at bounding box center [307, 100] width 82 height 12
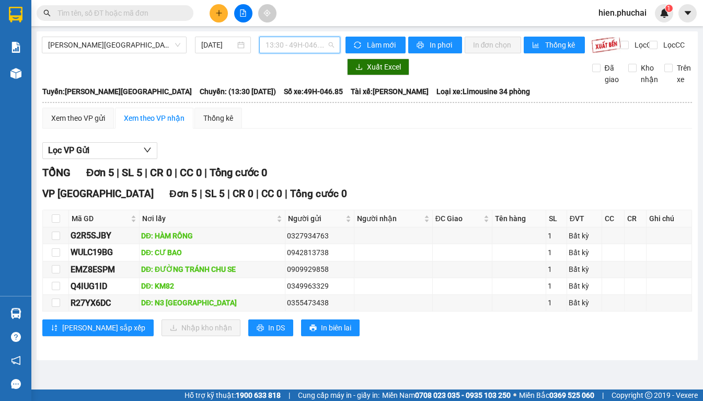
click at [280, 47] on span "13:30 - 49H-046.85" at bounding box center [300, 45] width 68 height 16
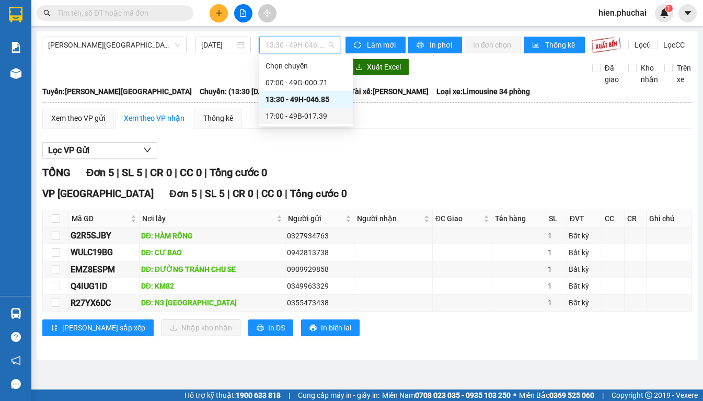
click at [283, 114] on div "17:00 - 49B-017.39" at bounding box center [307, 116] width 82 height 12
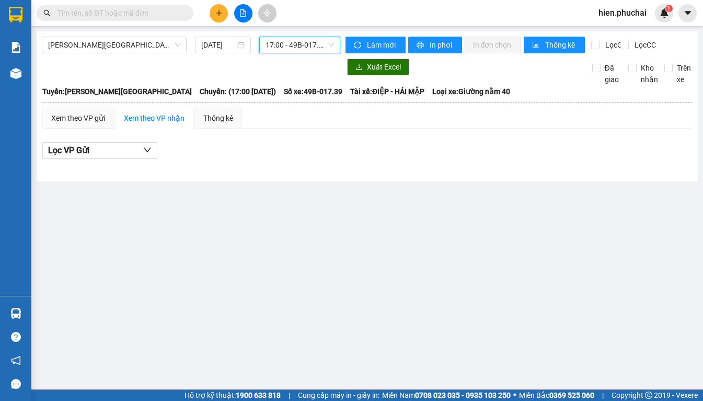
drag, startPoint x: 280, startPoint y: 84, endPoint x: 158, endPoint y: 77, distance: 122.0
click at [280, 84] on div "Xuất Excel Đã giao Kho nhận Trên xe" at bounding box center [367, 72] width 651 height 27
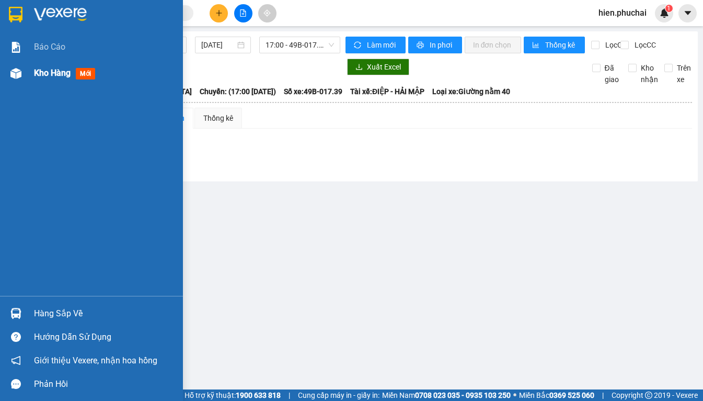
click at [31, 78] on div "Kho hàng mới" at bounding box center [91, 73] width 183 height 26
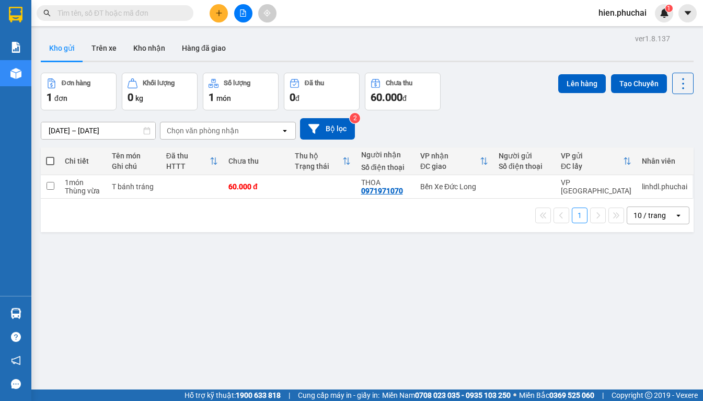
click at [437, 130] on div "11/08/2025 – 13/08/2025 Press the down arrow key to interact with the calendar …" at bounding box center [367, 128] width 653 height 21
click at [604, 9] on span "hien.phuchai" at bounding box center [622, 12] width 65 height 13
click at [605, 33] on li "Đăng xuất" at bounding box center [623, 32] width 67 height 17
